Goal: Information Seeking & Learning: Learn about a topic

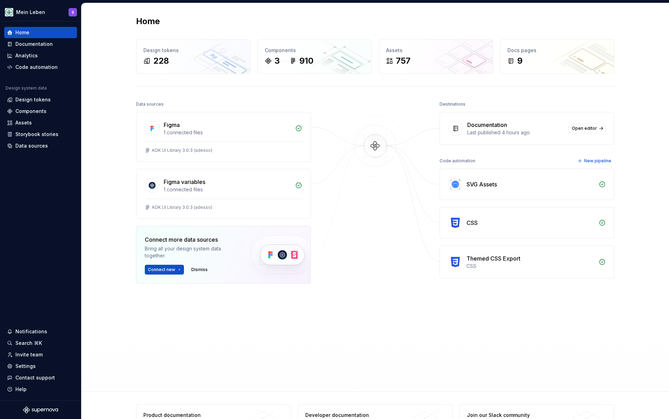
click at [98, 56] on div "Home Design tokens 228 Components 3 910 Assets 757 Docs pages 9 Data sources Fi…" at bounding box center [376, 197] width 588 height 389
click at [28, 42] on div "Documentation" at bounding box center [33, 44] width 37 height 7
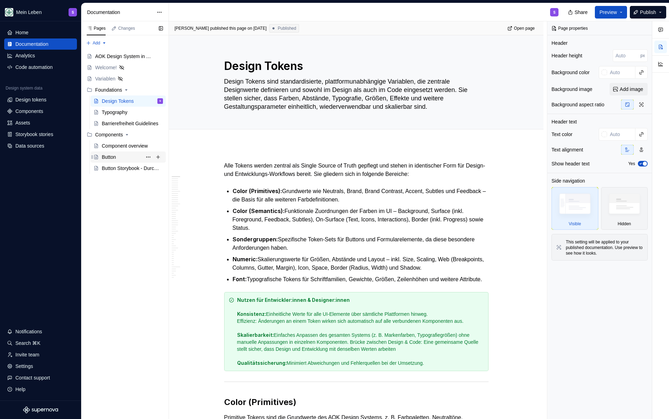
click at [108, 158] on div "Button" at bounding box center [109, 157] width 14 height 7
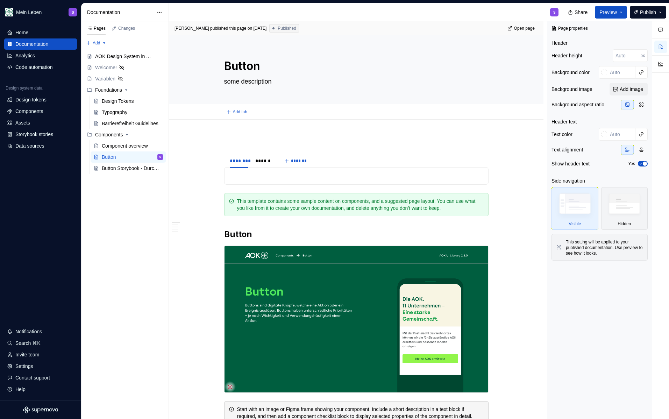
type textarea "*"
